Goal: Task Accomplishment & Management: Manage account settings

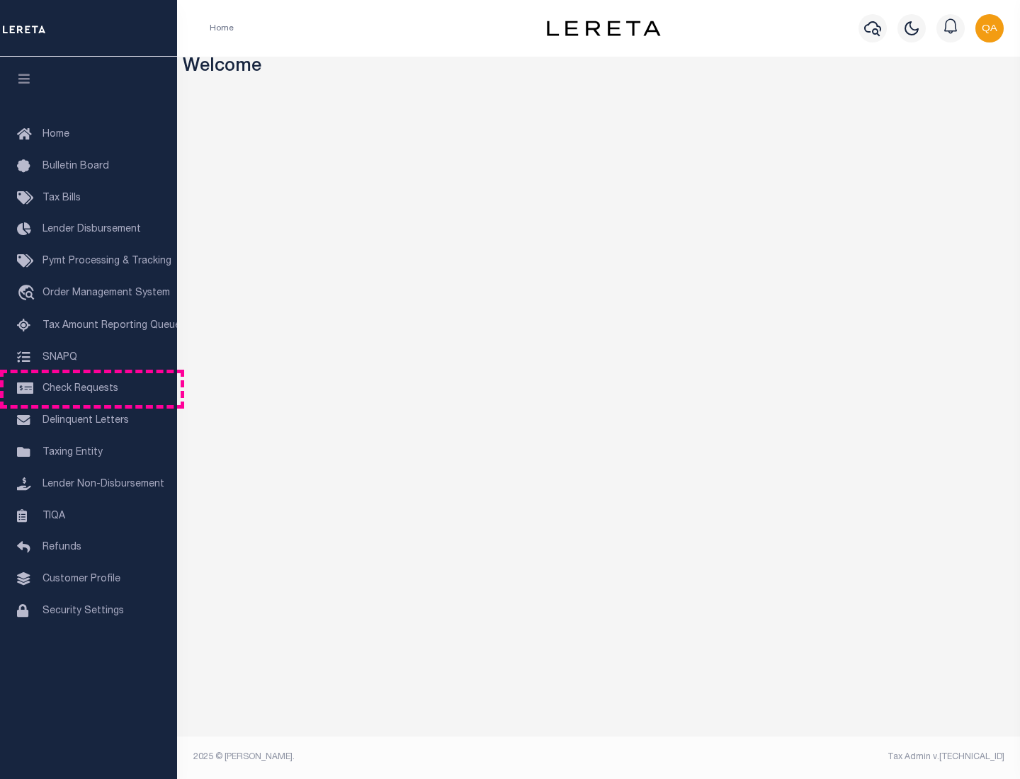
click at [89, 389] on span "Check Requests" at bounding box center [81, 389] width 76 height 10
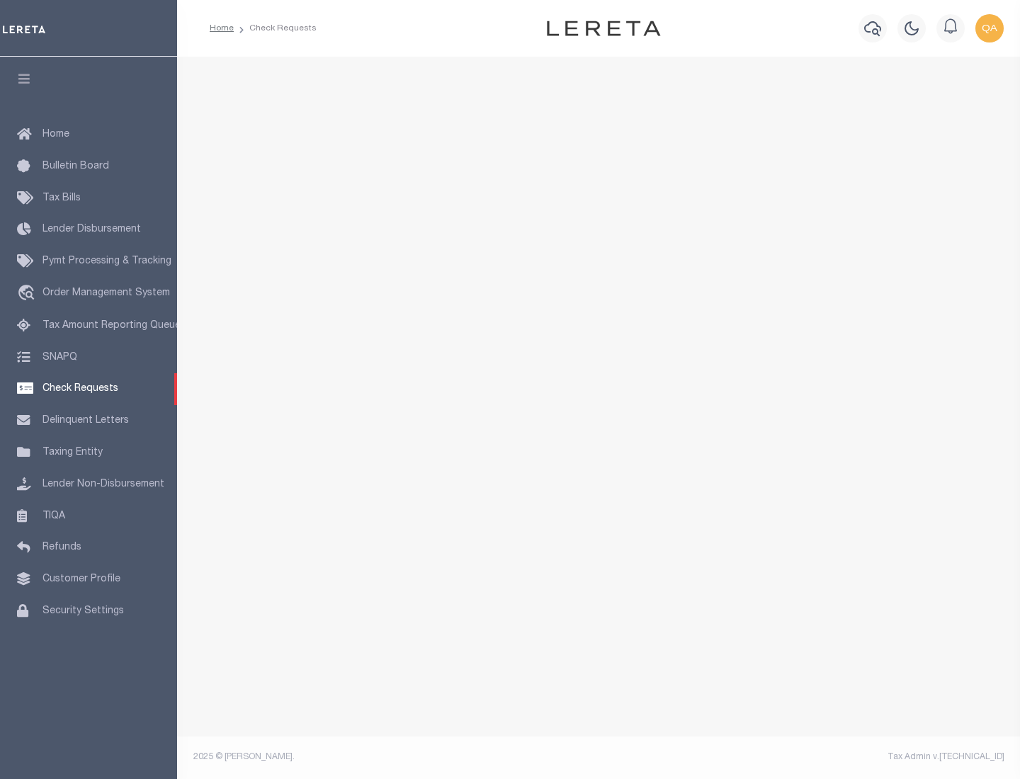
select select "50"
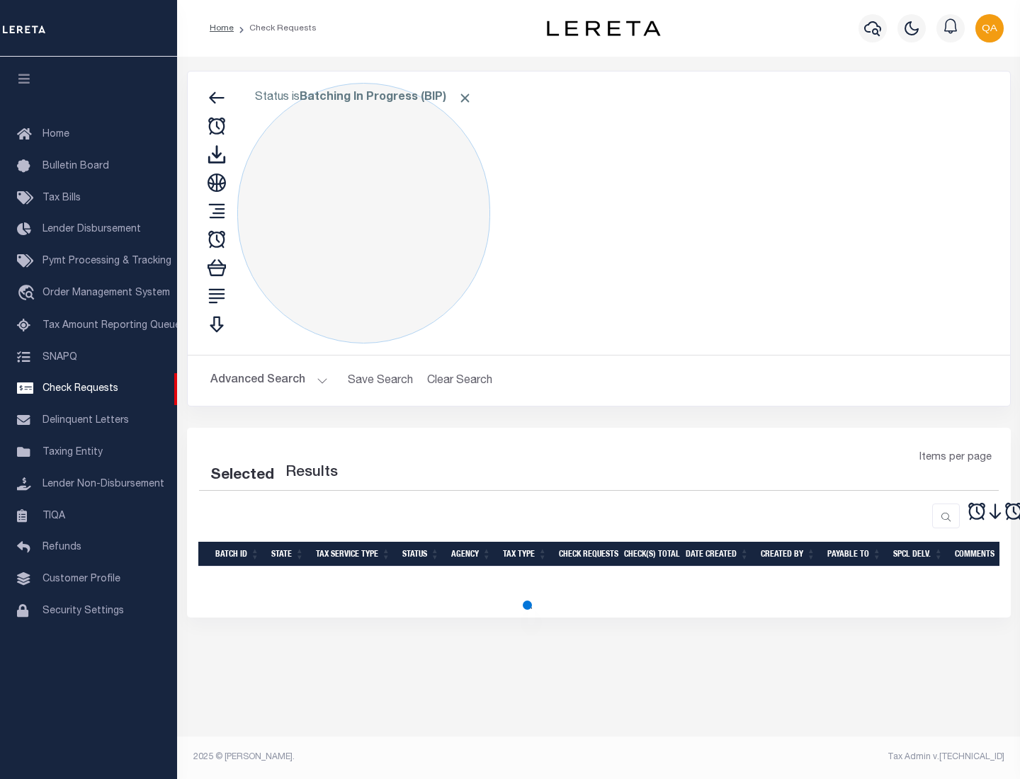
select select "50"
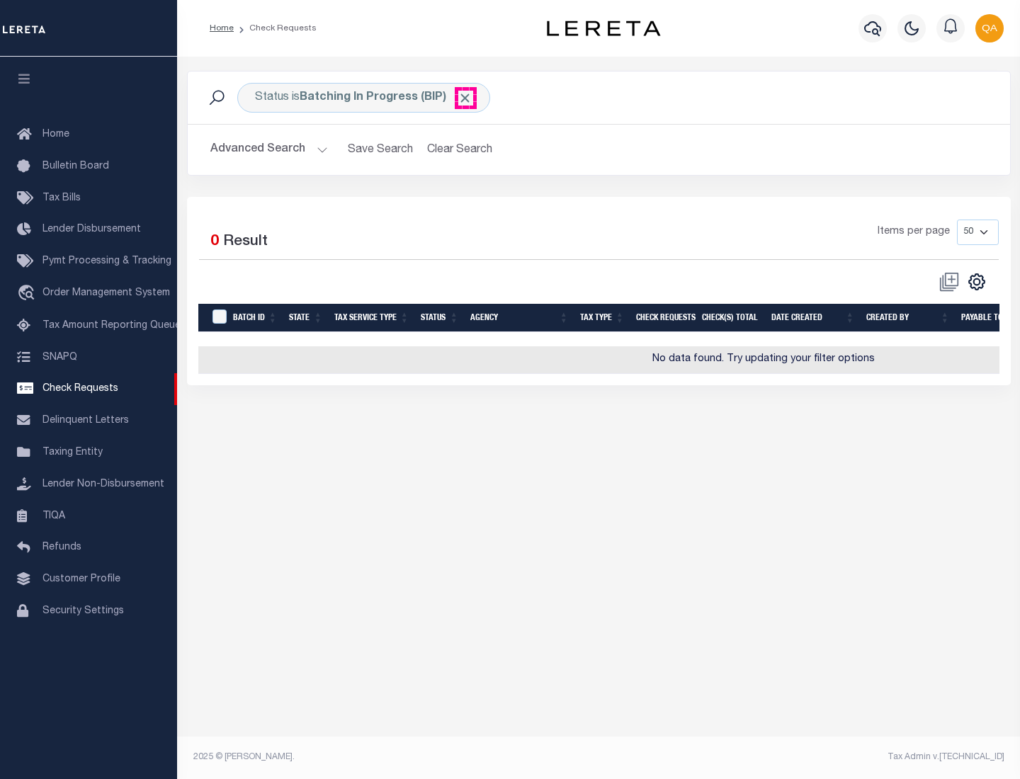
click at [465, 98] on span "Click to Remove" at bounding box center [465, 98] width 15 height 15
